Goal: Task Accomplishment & Management: Manage account settings

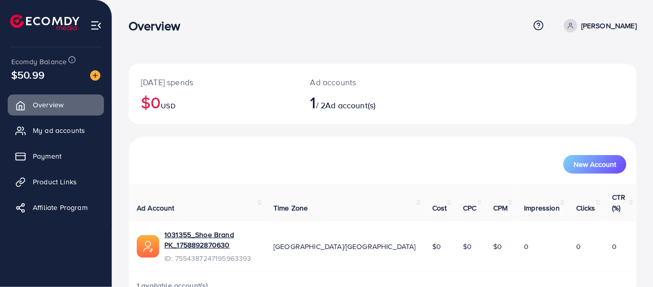
scroll to position [7, 0]
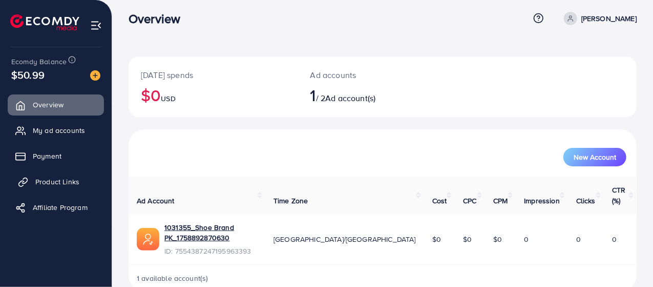
click at [78, 182] on span "Product Links" at bounding box center [57, 181] width 44 height 10
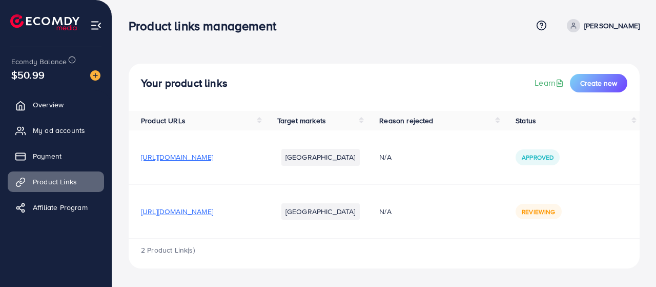
click at [265, 237] on td "[URL][DOMAIN_NAME]" at bounding box center [197, 211] width 136 height 54
click at [308, 74] on div "Your product links Learn Create new" at bounding box center [384, 83] width 486 height 18
click at [49, 108] on span "Overview" at bounding box center [50, 104] width 31 height 10
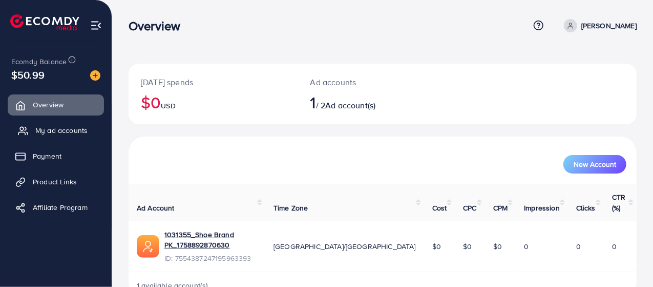
click at [55, 133] on span "My ad accounts" at bounding box center [61, 130] width 52 height 10
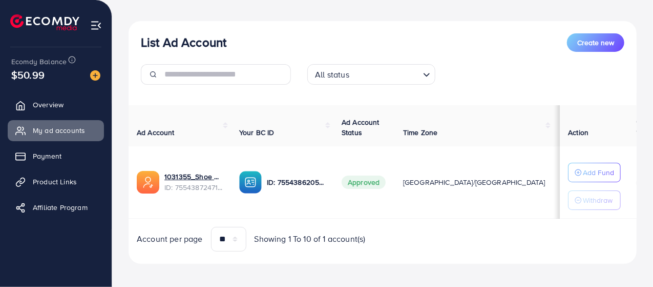
scroll to position [109, 0]
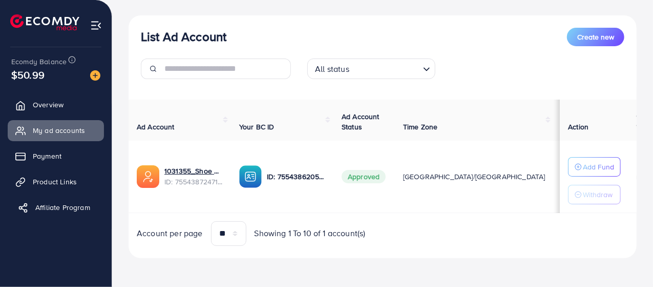
click at [51, 210] on span "Affiliate Program" at bounding box center [62, 207] width 55 height 10
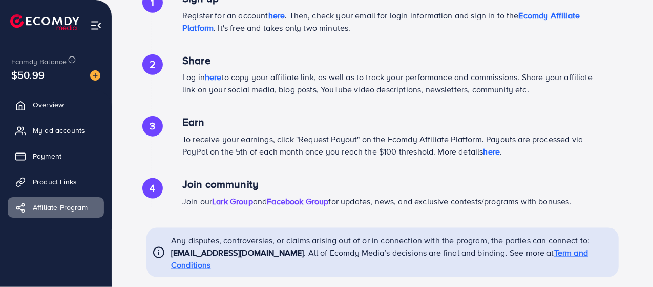
scroll to position [586, 0]
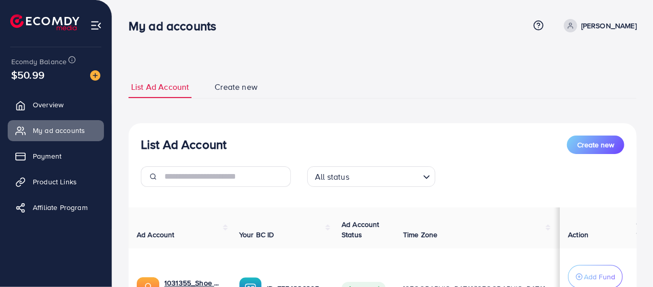
click at [365, 39] on div "My ad accounts Help Center Contact Support Plans and Pricing Term and policy Ab…" at bounding box center [383, 26] width 508 height 28
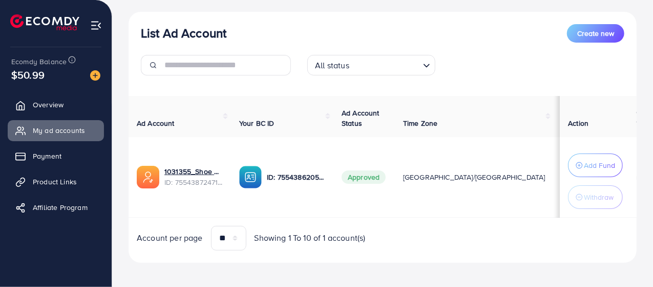
scroll to position [117, 0]
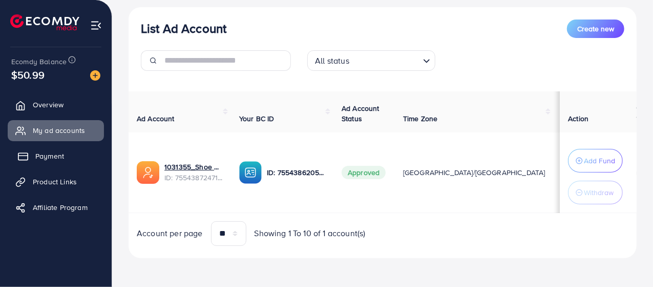
click at [65, 157] on link "Payment" at bounding box center [56, 156] width 96 height 21
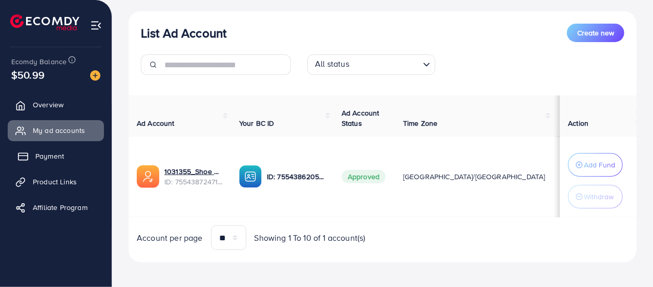
scroll to position [122, 0]
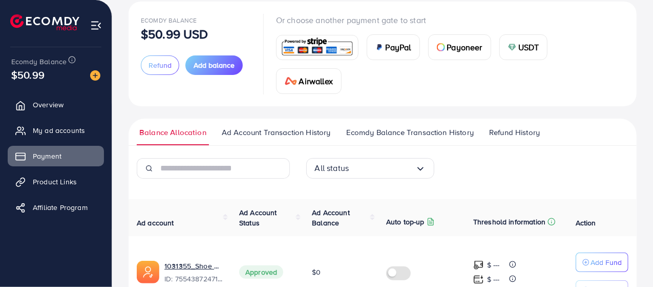
scroll to position [63, 0]
click at [350, 172] on input "Search for option" at bounding box center [382, 167] width 66 height 16
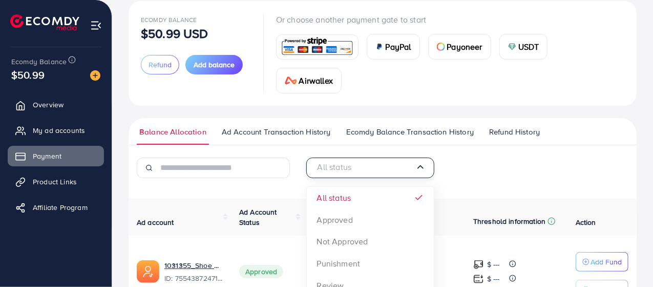
click at [350, 172] on input "Search for option" at bounding box center [365, 167] width 100 height 16
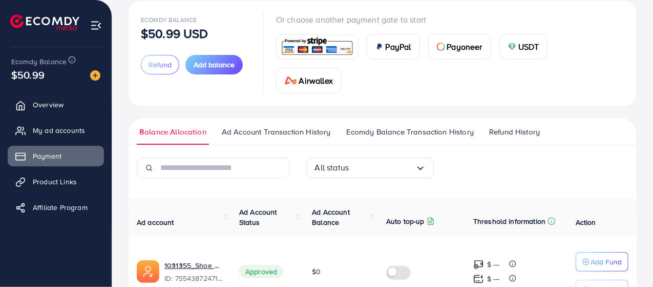
click at [534, 85] on div "PayPal Payoneer USDT Airwallex" at bounding box center [450, 60] width 349 height 68
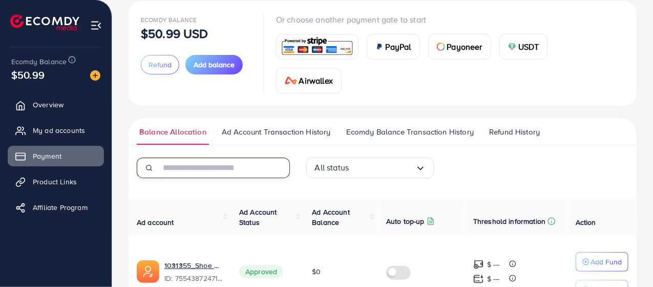
click at [279, 166] on input "text" at bounding box center [225, 167] width 130 height 21
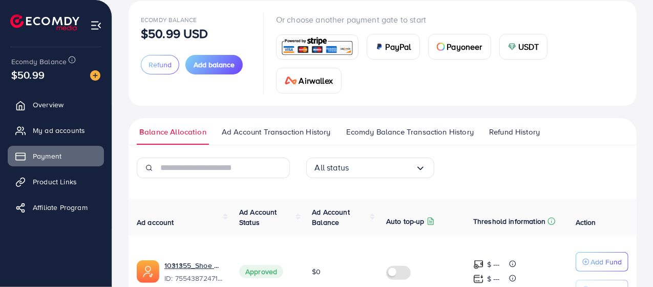
click at [575, 72] on div "PayPal Payoneer USDT Airwallex" at bounding box center [450, 60] width 349 height 68
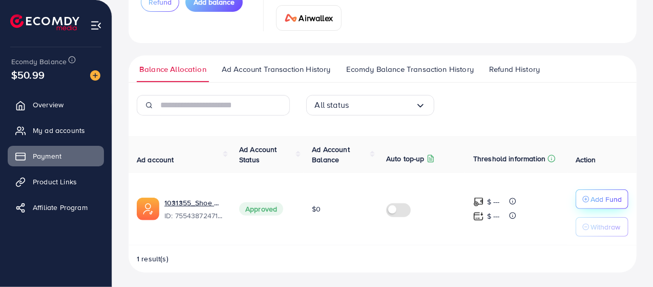
click at [606, 202] on p "Add Fund" at bounding box center [606, 199] width 31 height 12
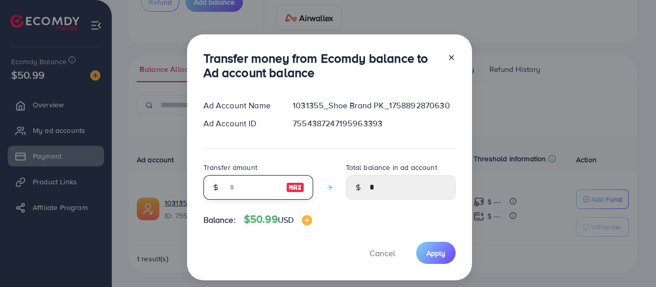
click at [243, 189] on input "number" at bounding box center [252, 187] width 51 height 25
type input "*"
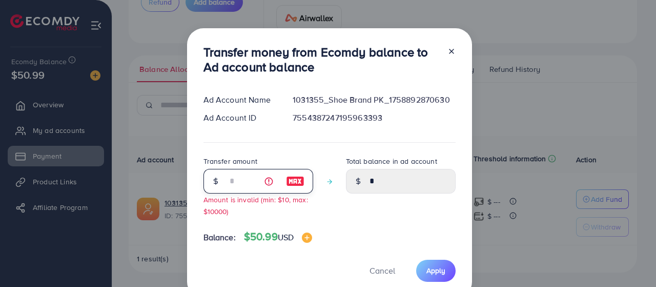
type input "****"
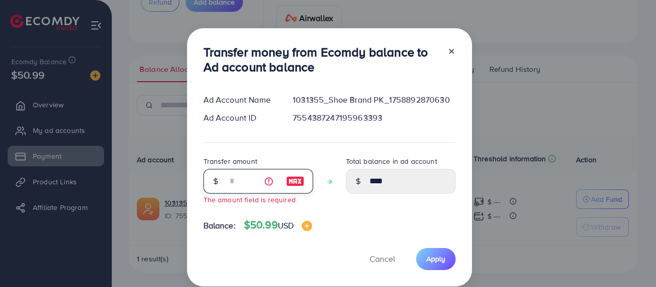
type input "****"
type input "*"
type input "****"
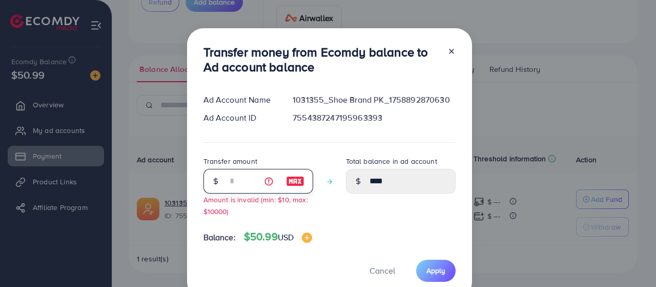
type input "**"
type input "*****"
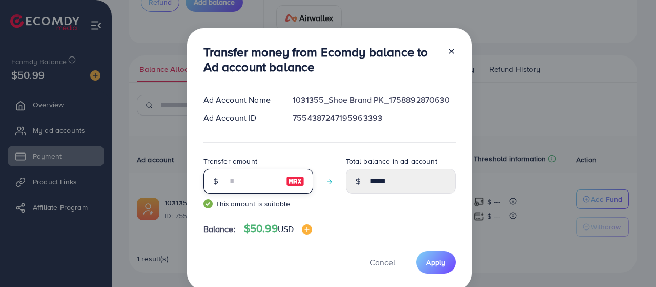
type input "*"
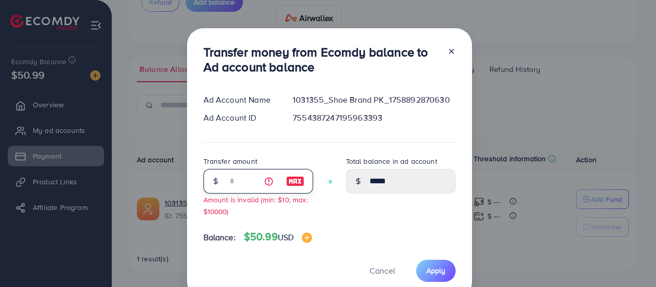
type input "****"
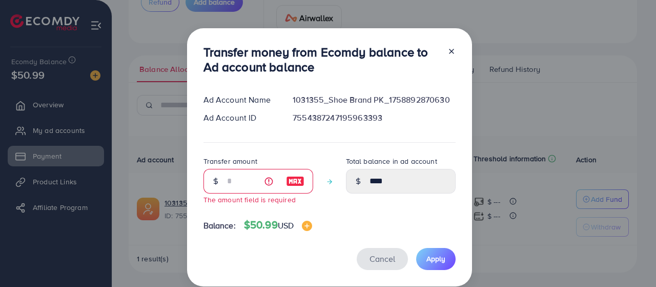
click at [385, 258] on span "Cancel" at bounding box center [383, 258] width 26 height 11
type input "*"
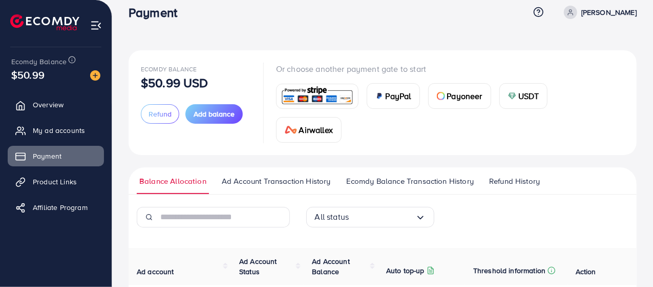
scroll to position [13, 0]
